Goal: Use online tool/utility: Utilize a website feature to perform a specific function

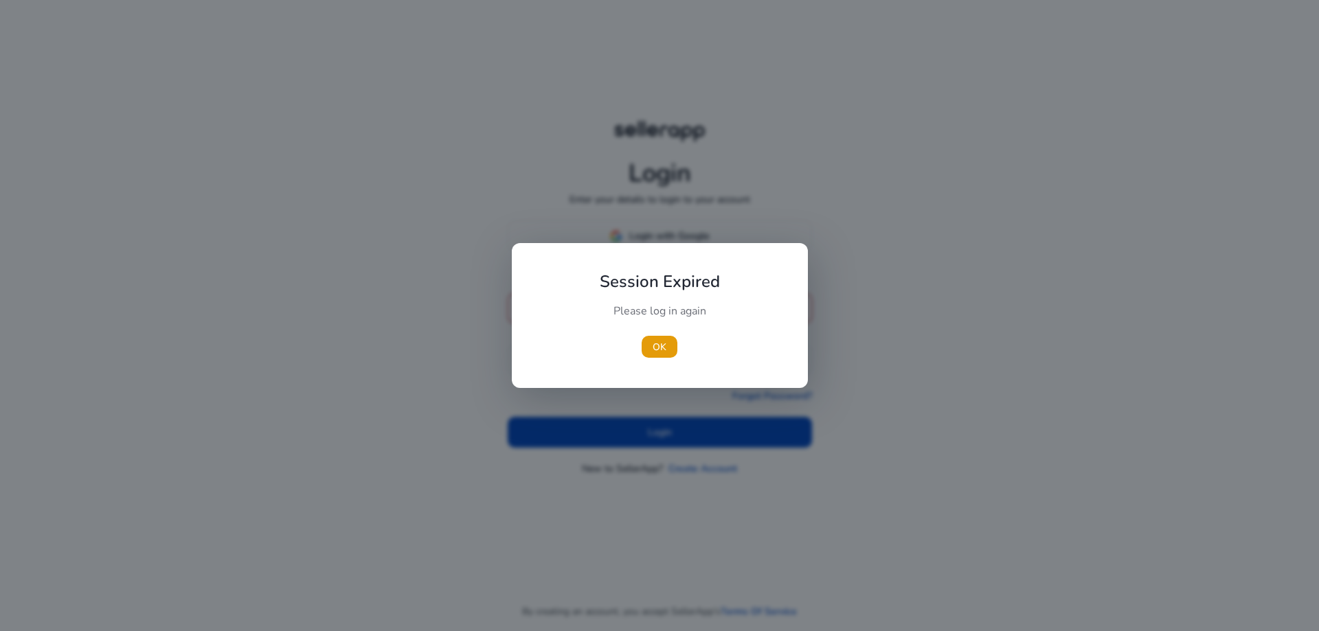
click at [664, 319] on div "Please log in again" at bounding box center [659, 318] width 153 height 29
click at [654, 346] on span "OK" at bounding box center [660, 347] width 14 height 14
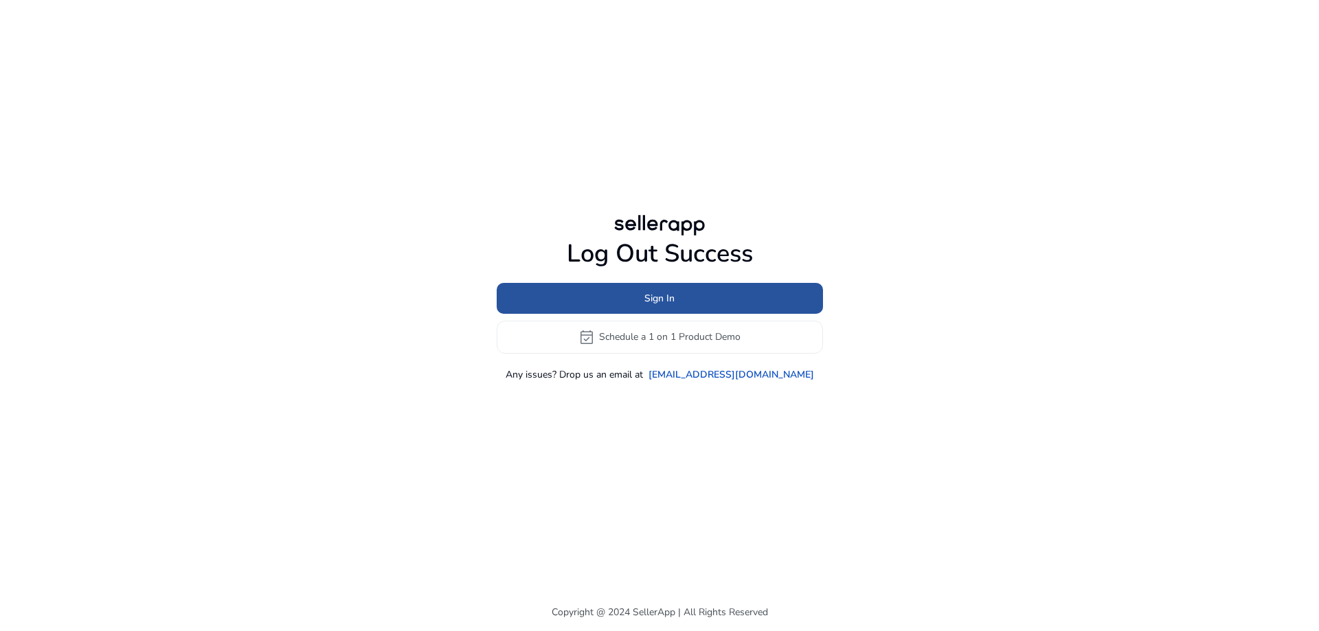
click at [653, 297] on span "Sign In" at bounding box center [659, 298] width 30 height 14
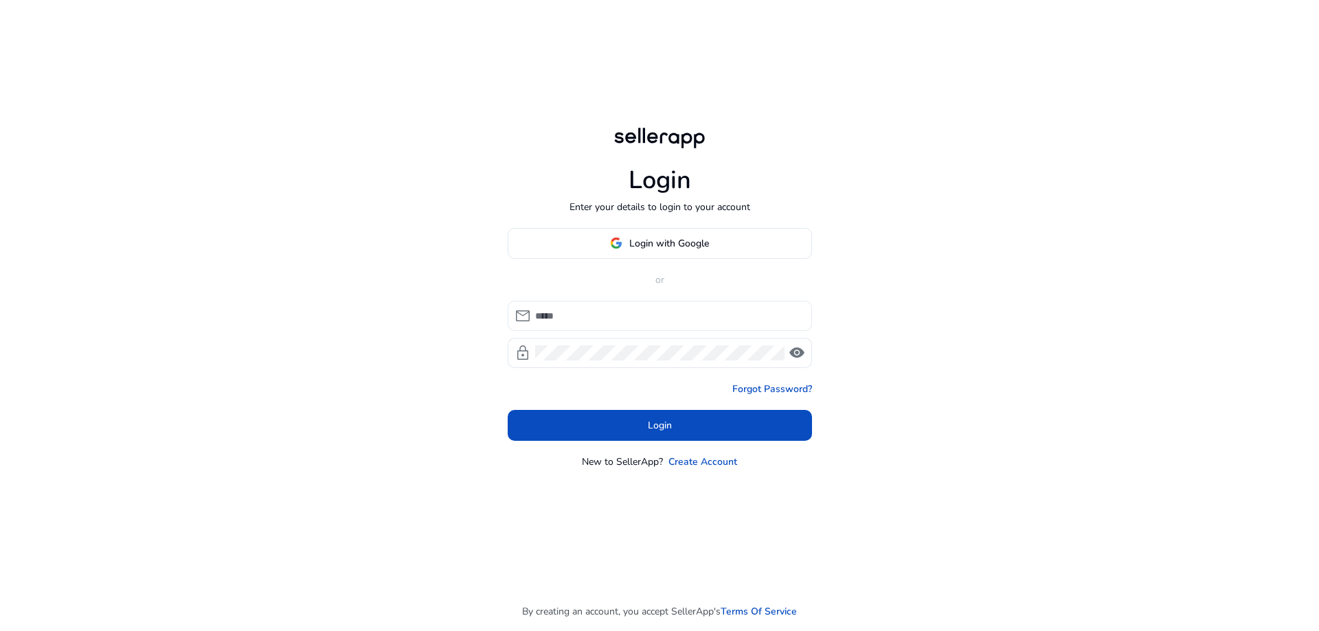
click at [649, 313] on input at bounding box center [668, 315] width 266 height 15
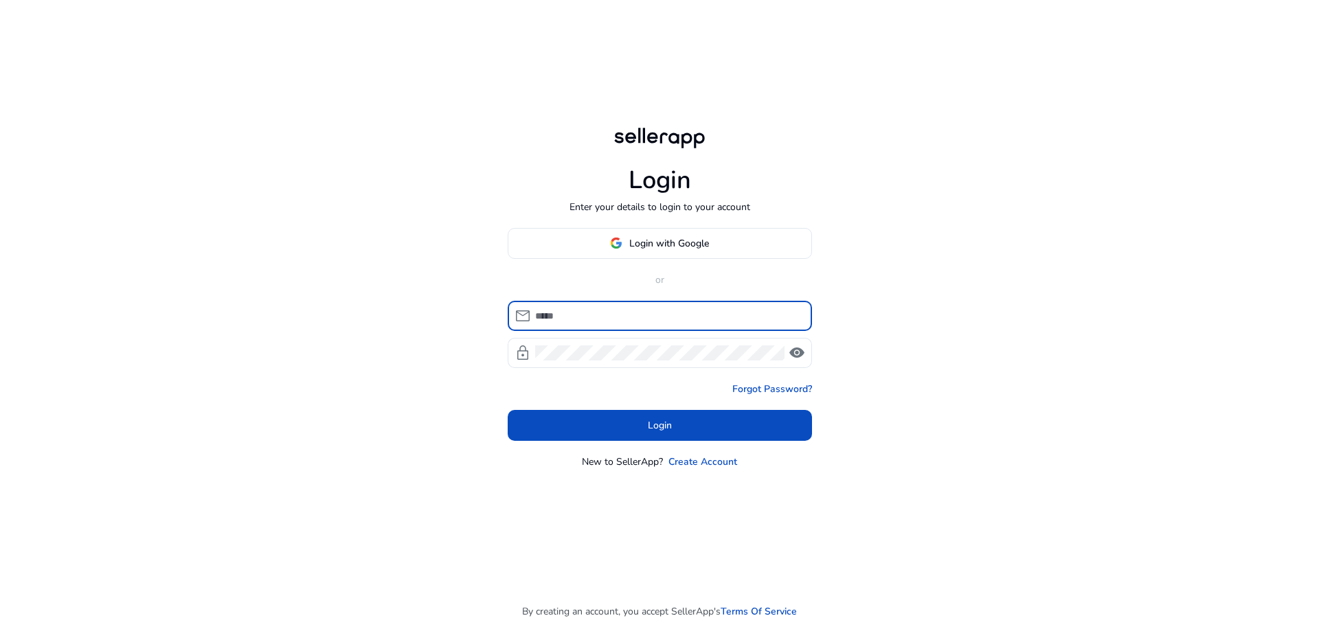
type input "**********"
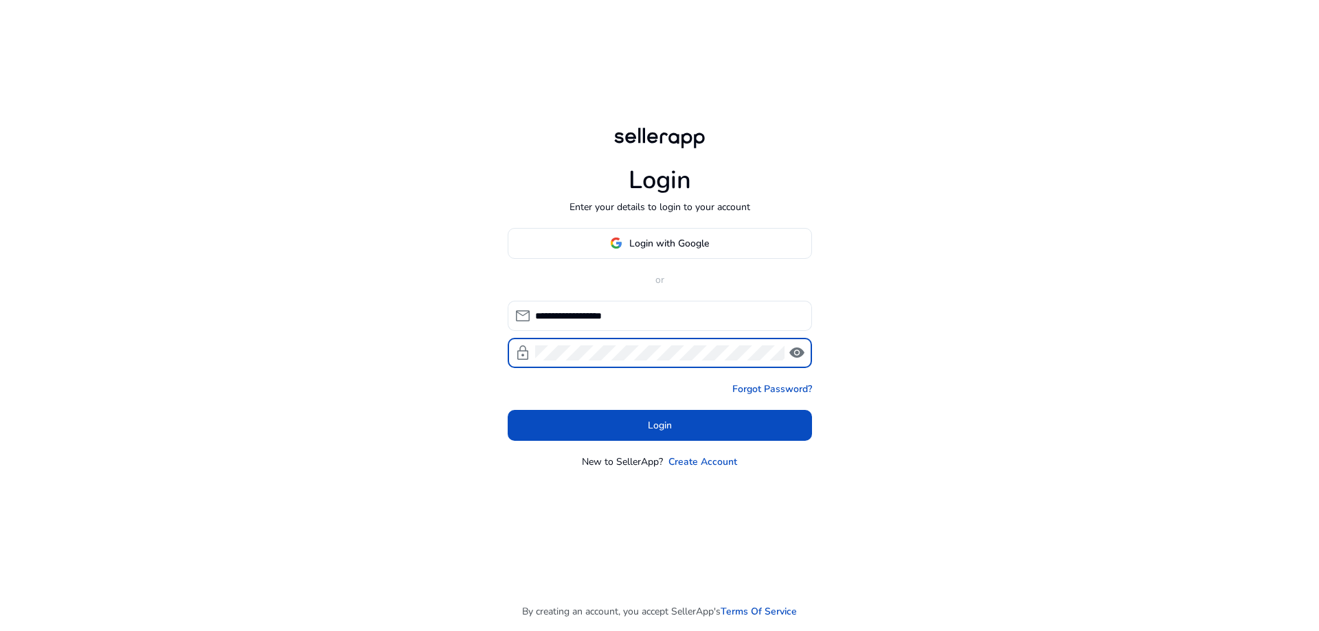
click button "Login" at bounding box center [660, 425] width 304 height 31
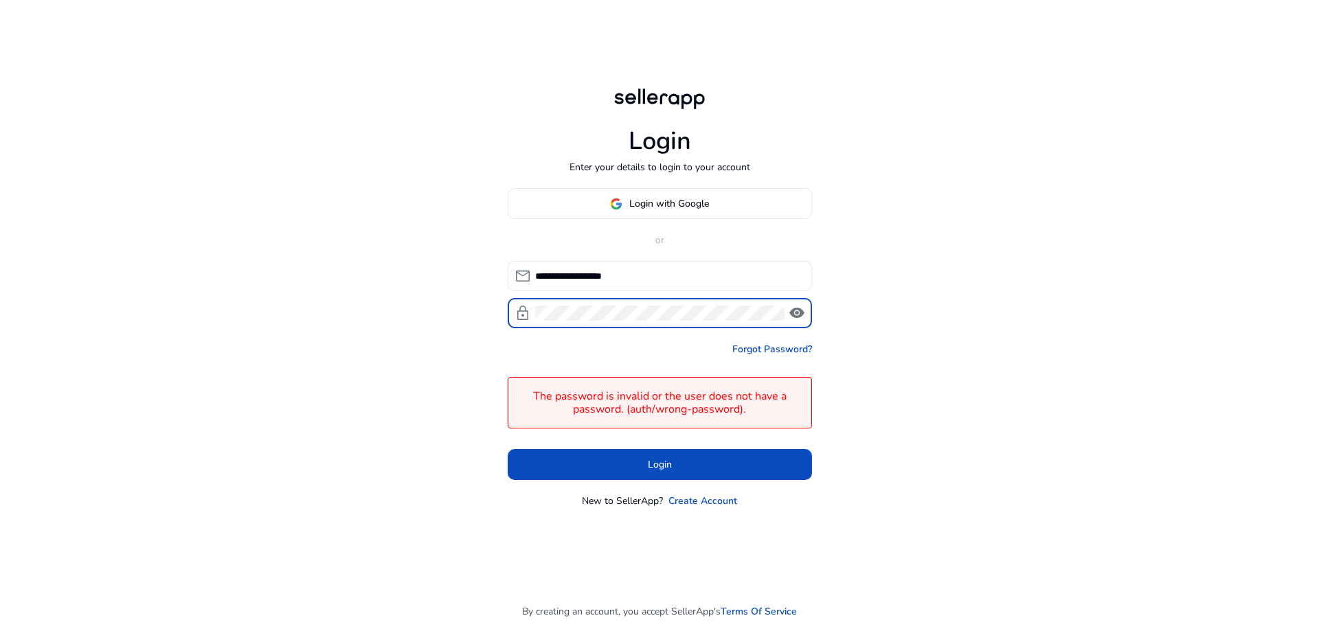
click button "Login" at bounding box center [660, 464] width 304 height 31
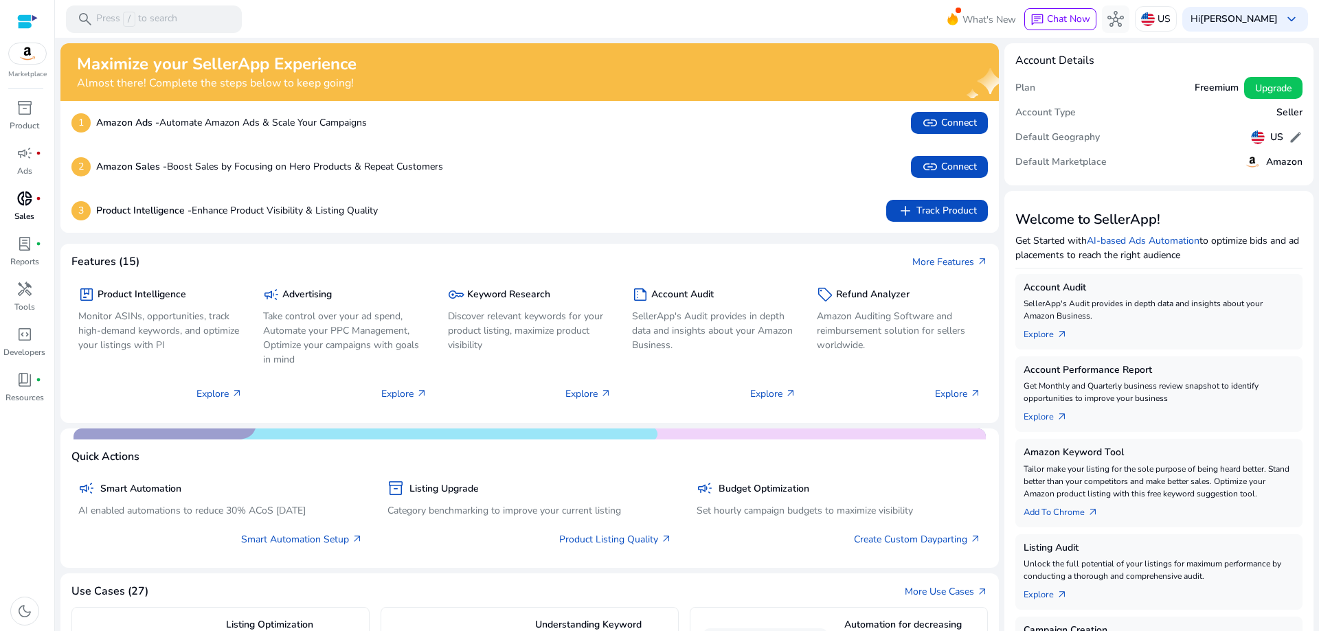
click at [30, 219] on p "Sales" at bounding box center [24, 216] width 20 height 12
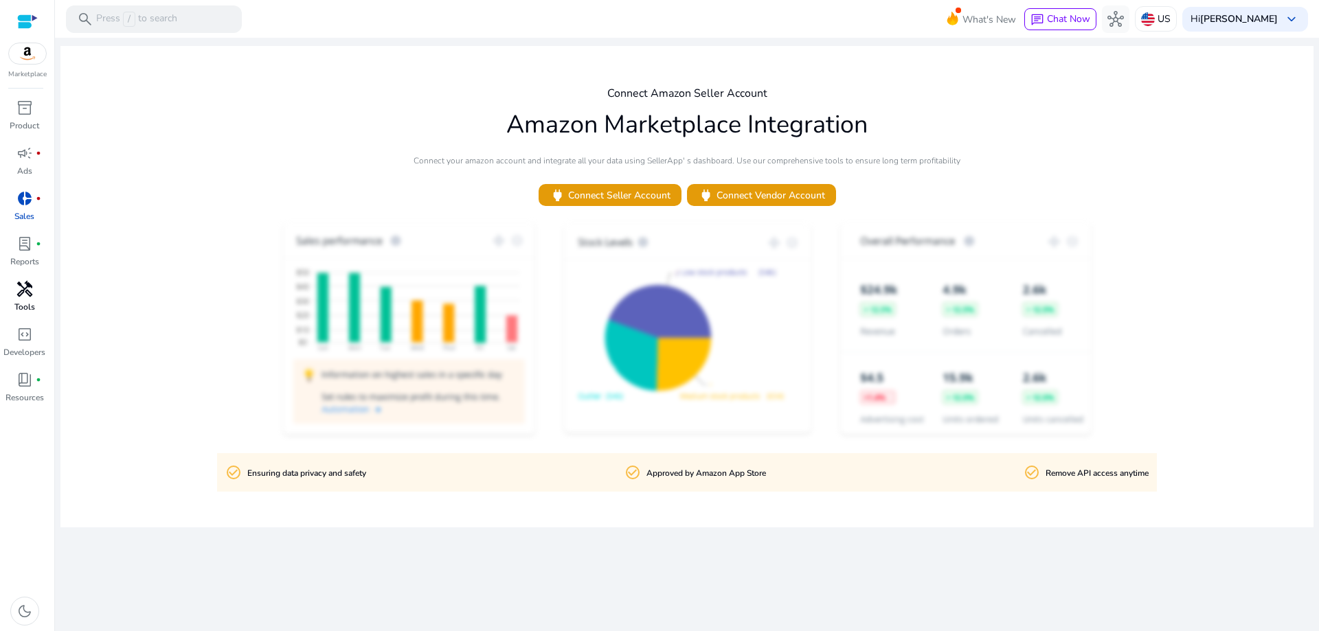
click at [14, 303] on p "Tools" at bounding box center [24, 307] width 21 height 12
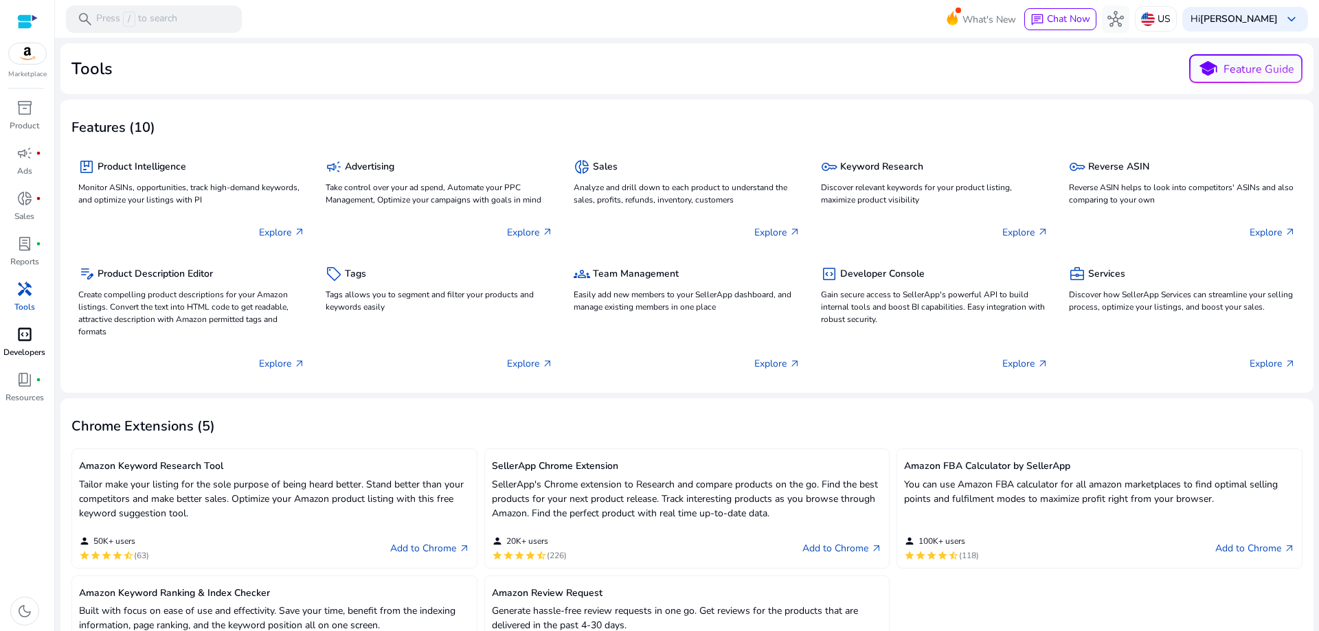
click at [28, 340] on span "code_blocks" at bounding box center [24, 334] width 16 height 16
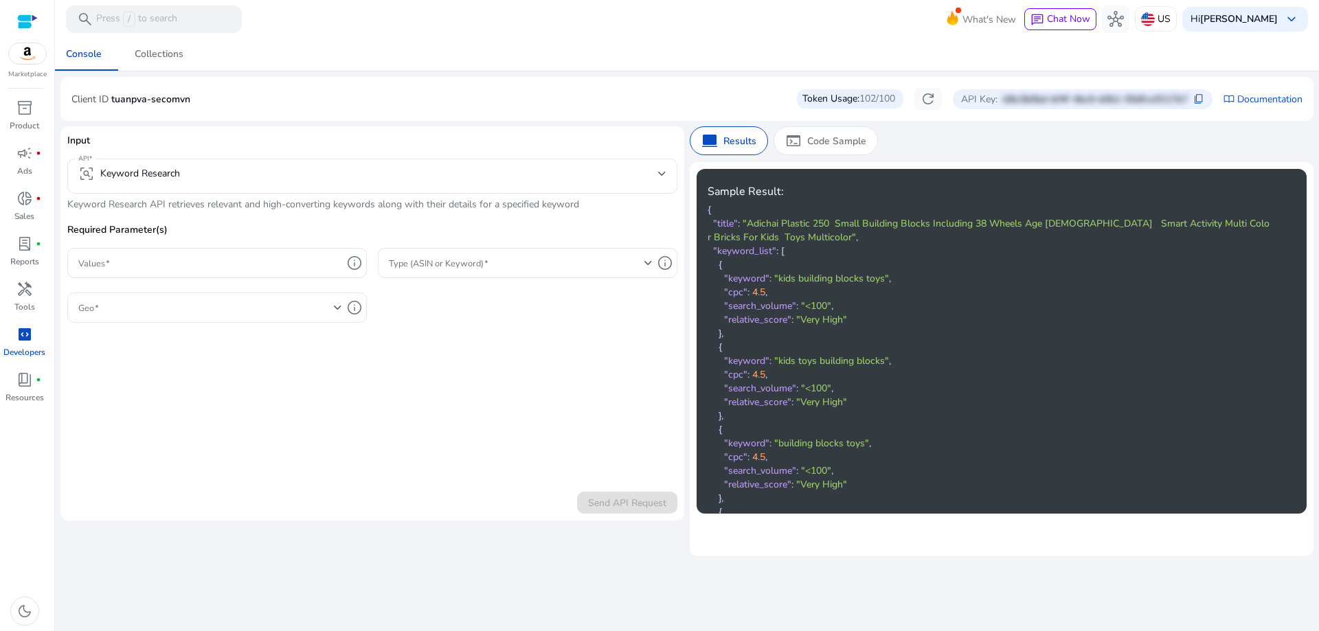
click at [456, 194] on div at bounding box center [372, 201] width 610 height 14
click at [662, 185] on mat-select "frame_inspect Keyword Research" at bounding box center [372, 176] width 588 height 21
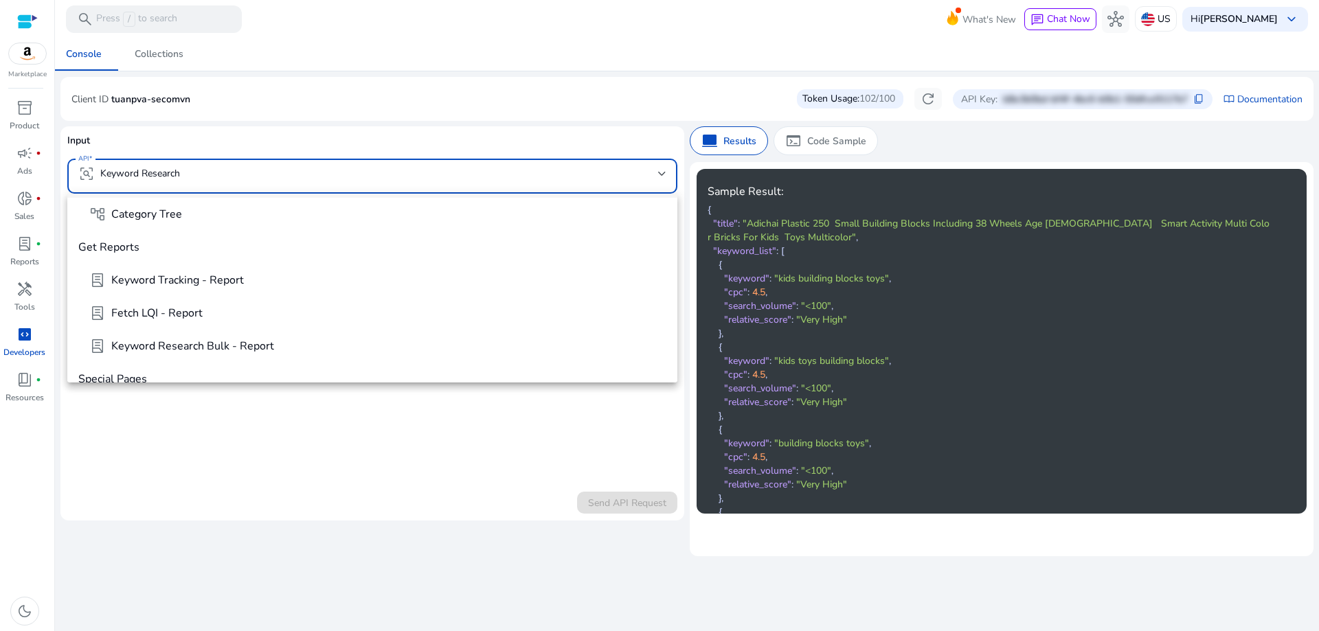
scroll to position [647, 0]
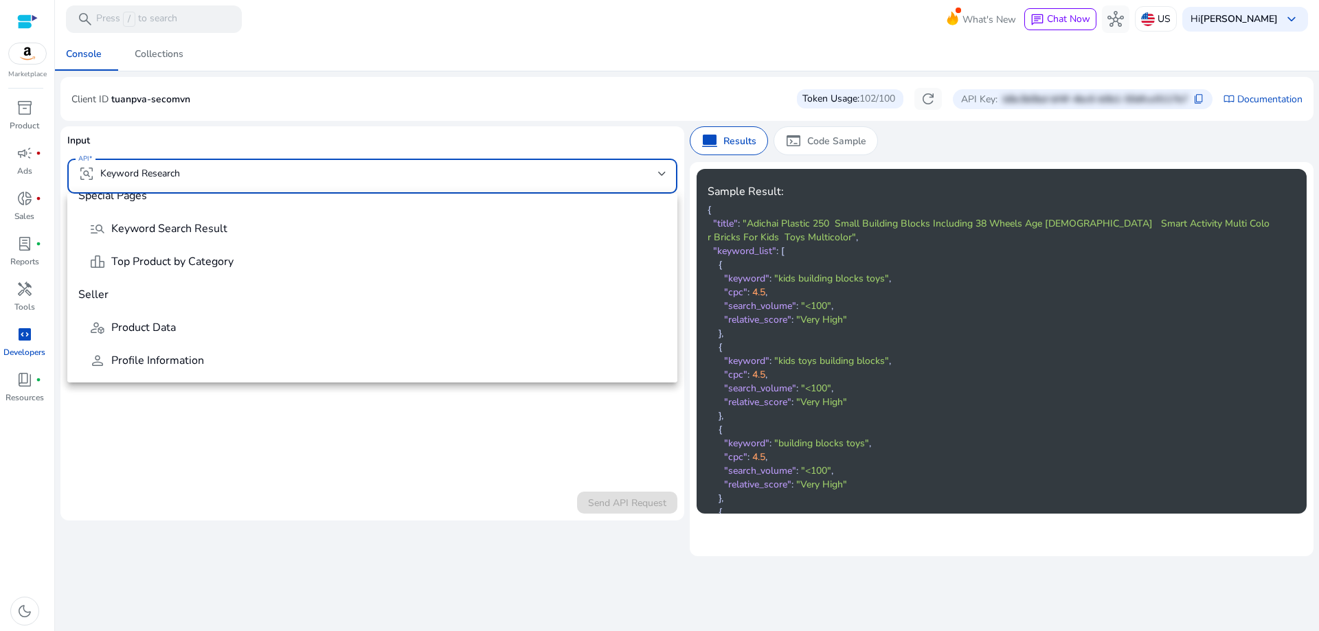
click at [289, 407] on div at bounding box center [659, 315] width 1319 height 631
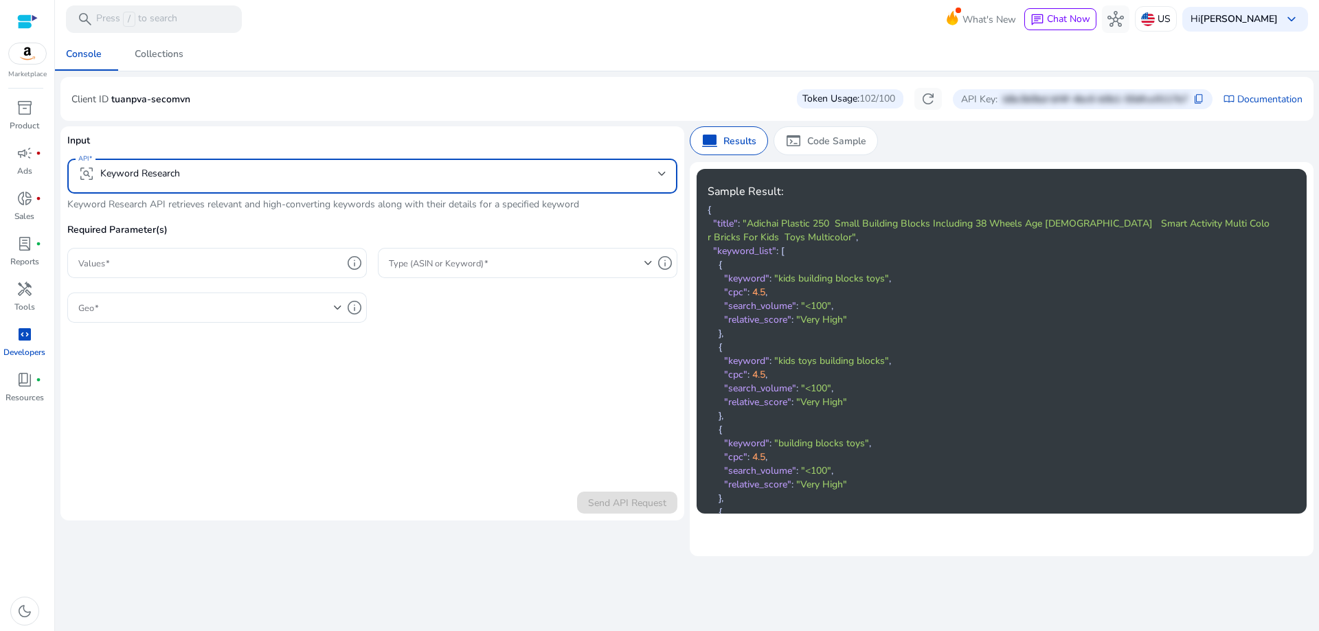
click at [273, 186] on mat-select "frame_inspect Keyword Research" at bounding box center [372, 176] width 588 height 21
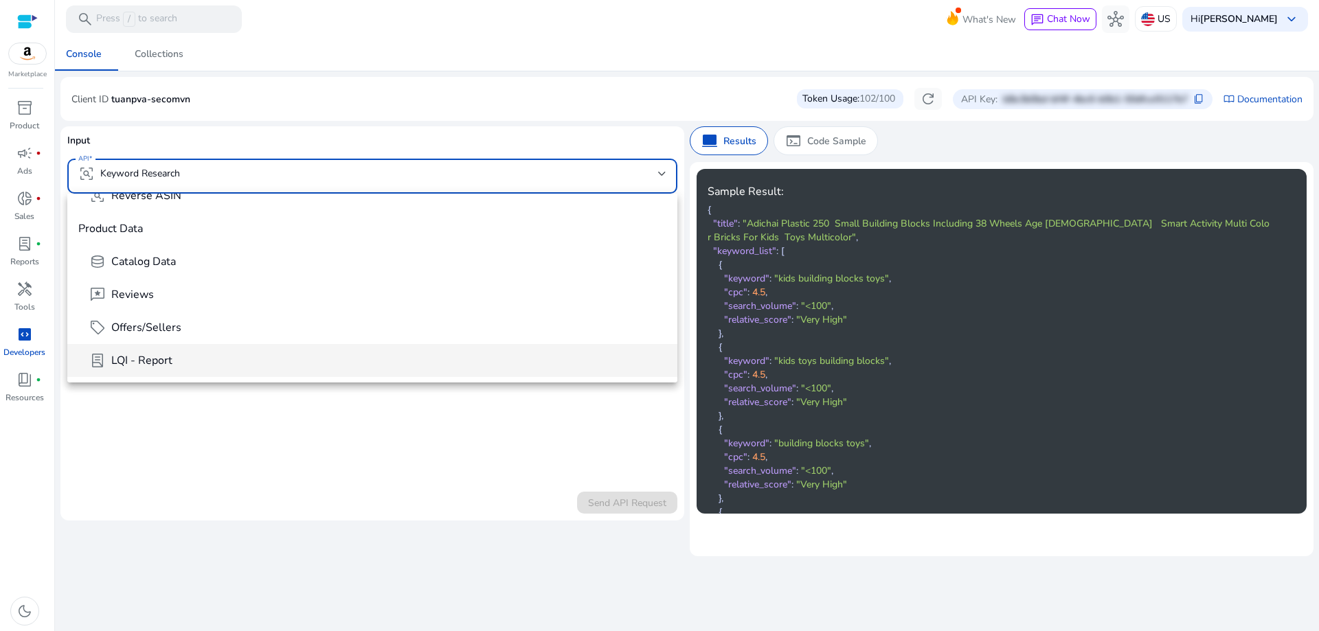
scroll to position [206, 0]
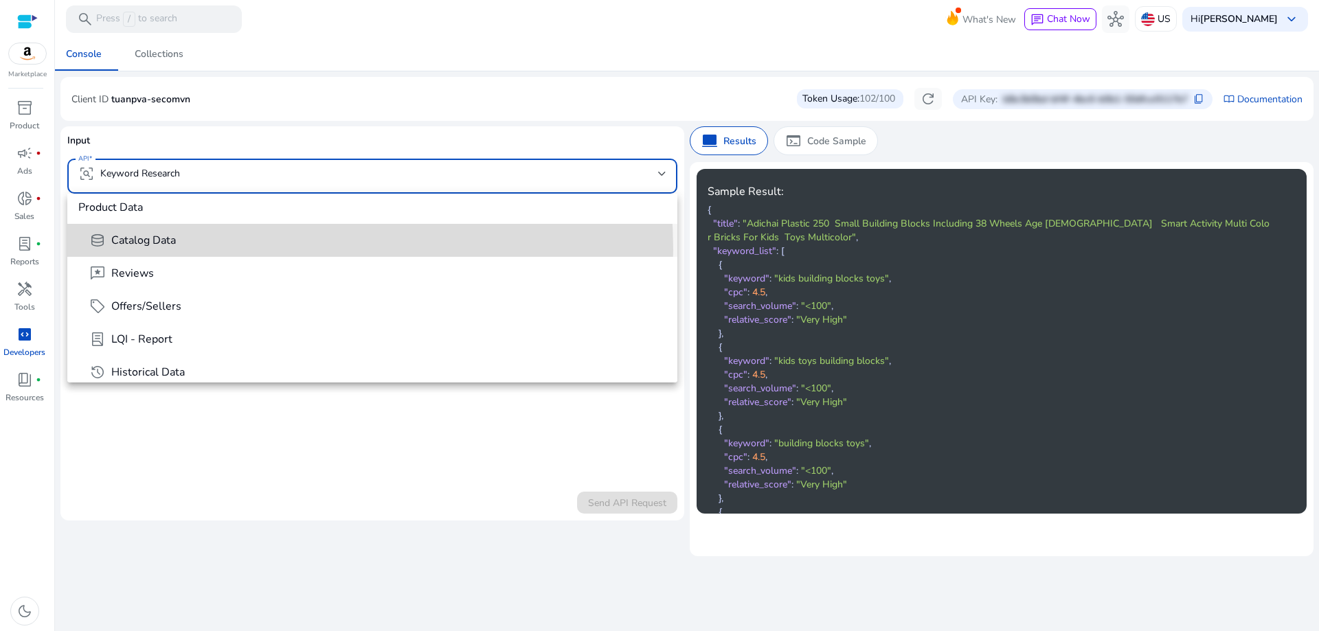
click at [238, 249] on mat-option "database Catalog Data" at bounding box center [372, 240] width 610 height 33
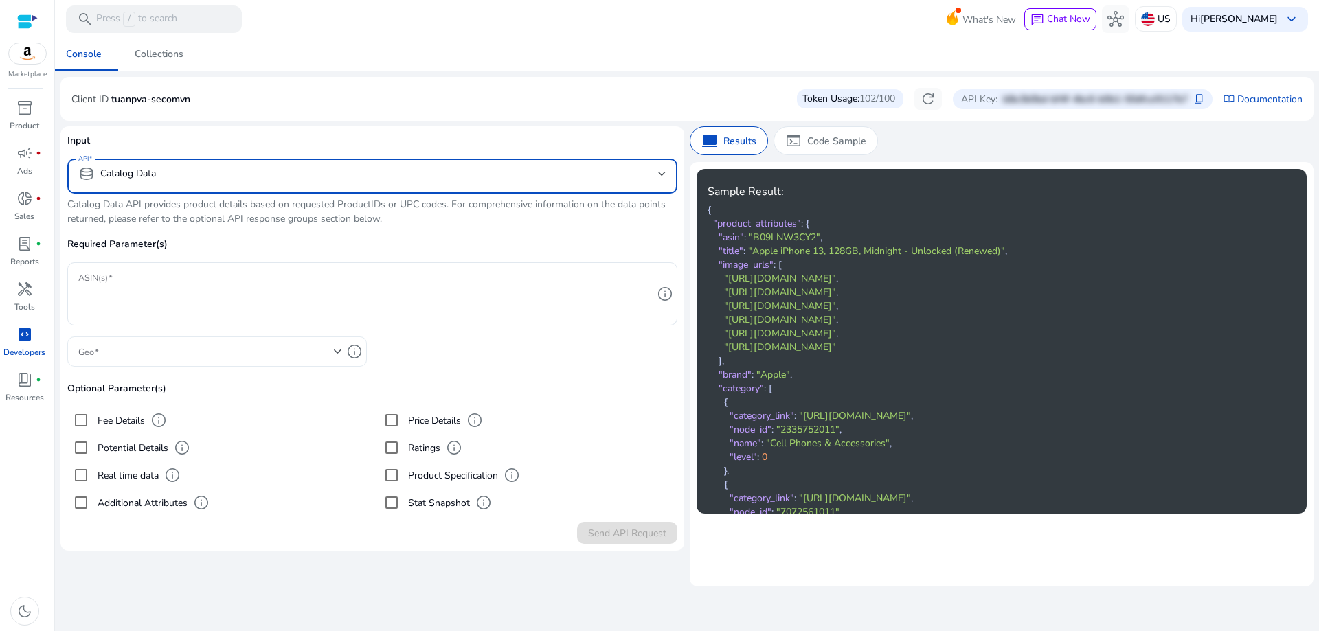
click at [271, 346] on span at bounding box center [206, 351] width 256 height 15
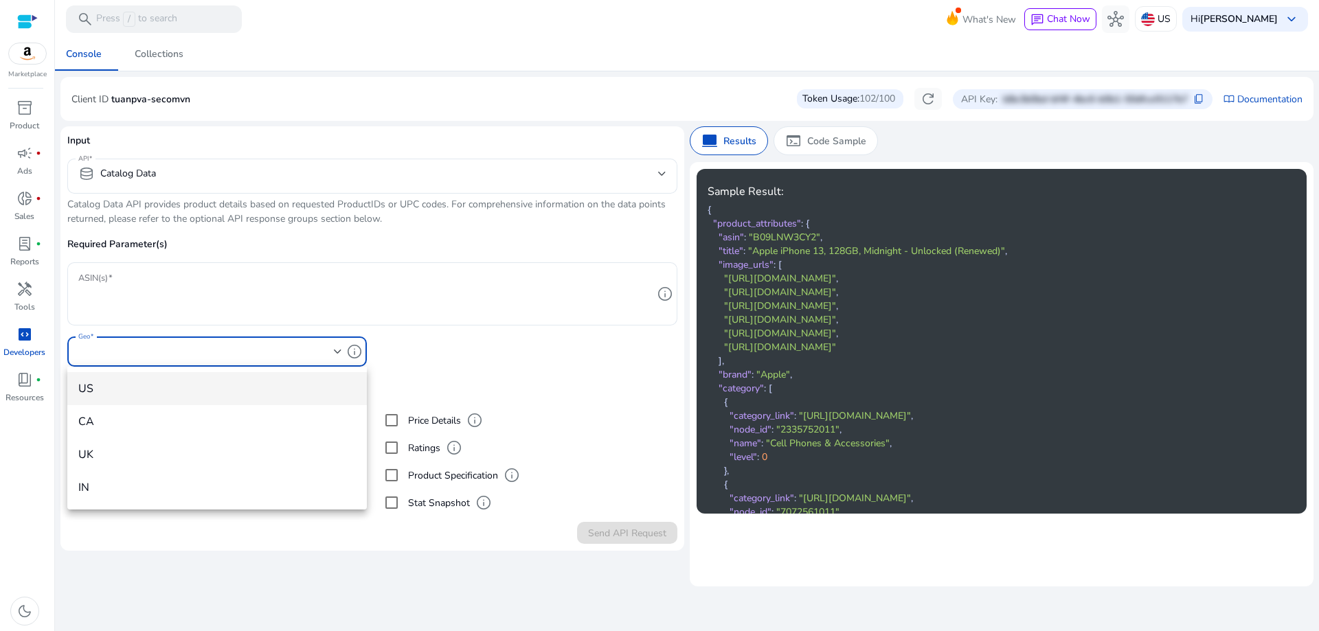
click at [270, 347] on div at bounding box center [659, 315] width 1319 height 631
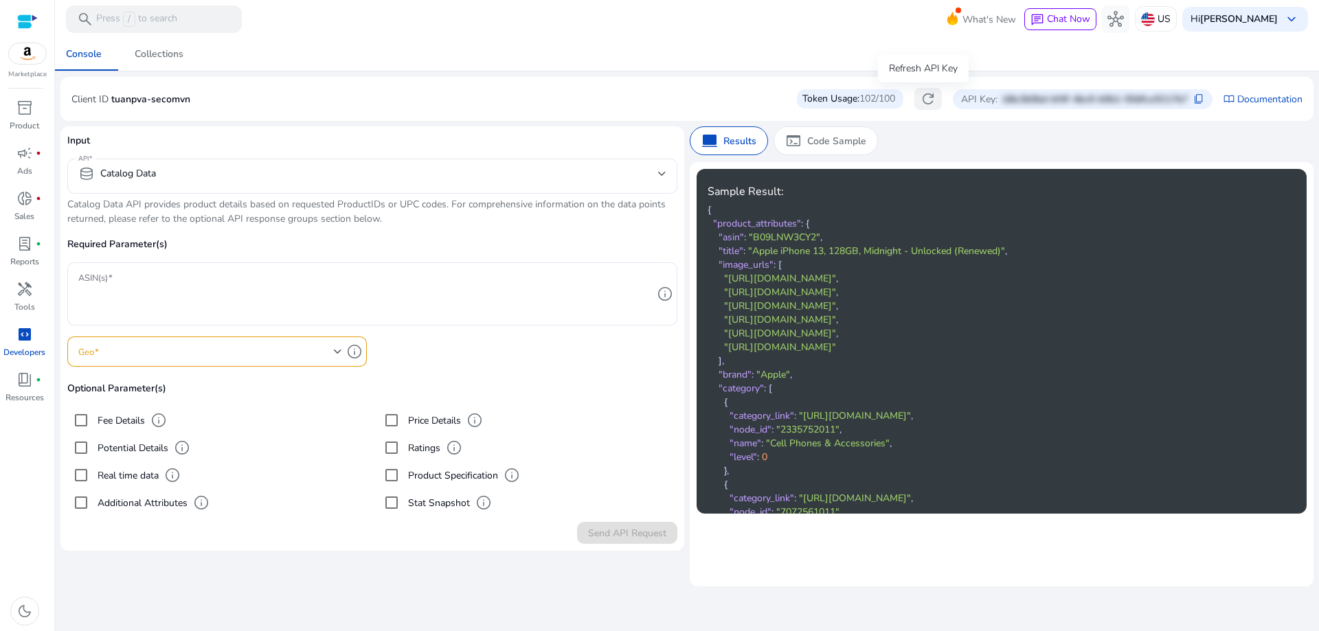
click at [936, 101] on button "refresh" at bounding box center [927, 99] width 27 height 22
click at [1027, 104] on p "b8e3b0bd-bf4f-4bc6-b0b1-50dfce9117b7" at bounding box center [1095, 99] width 185 height 14
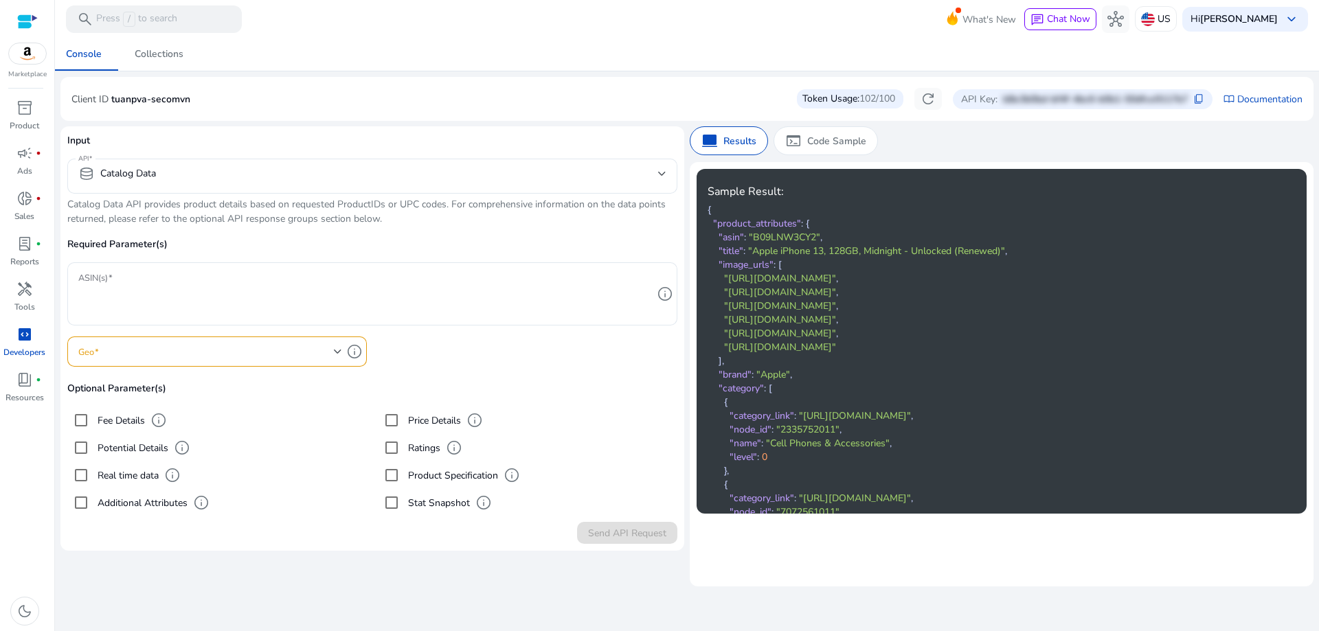
click at [834, 93] on div "Token Usage: 102/100" at bounding box center [850, 98] width 106 height 19
